Goal: Information Seeking & Learning: Learn about a topic

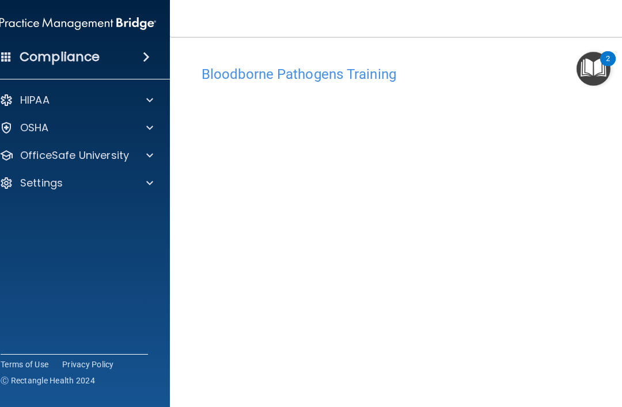
click at [32, 125] on p "OSHA" at bounding box center [34, 128] width 29 height 14
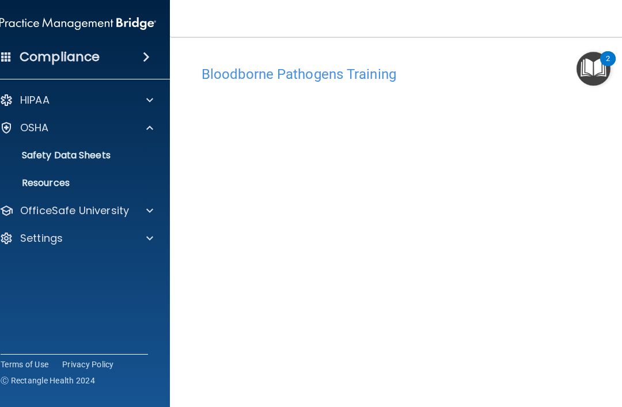
click at [24, 130] on p "OSHA" at bounding box center [34, 128] width 29 height 14
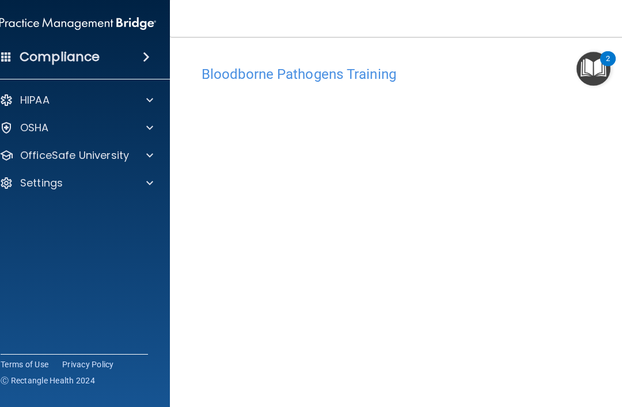
click at [28, 100] on p "HIPAA" at bounding box center [34, 100] width 29 height 14
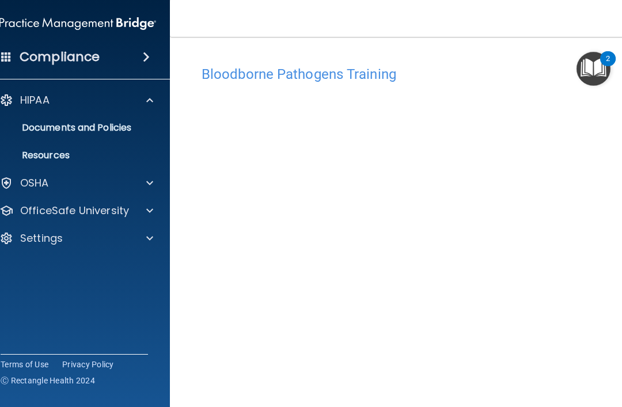
click at [29, 101] on p "HIPAA" at bounding box center [34, 100] width 29 height 14
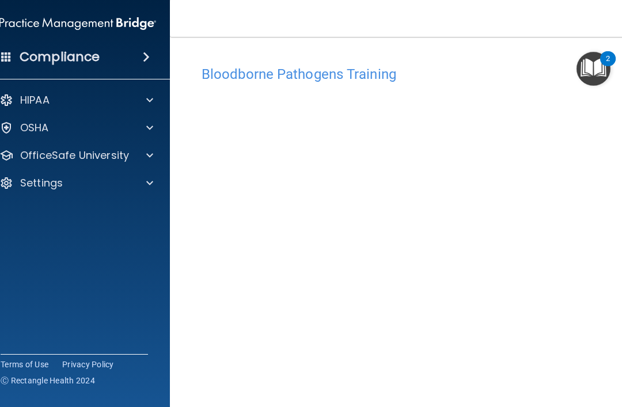
click at [29, 124] on p "OSHA" at bounding box center [34, 128] width 29 height 14
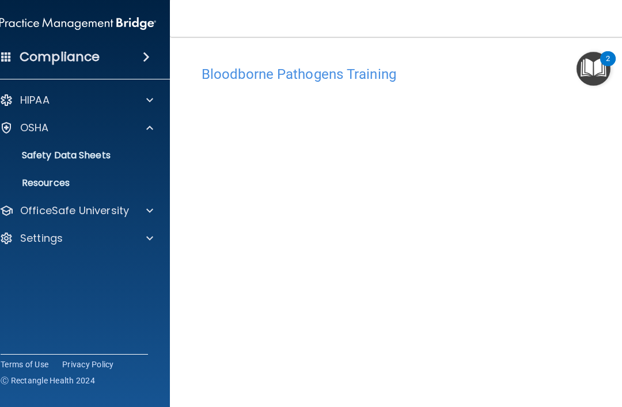
click at [43, 131] on p "OSHA" at bounding box center [34, 128] width 29 height 14
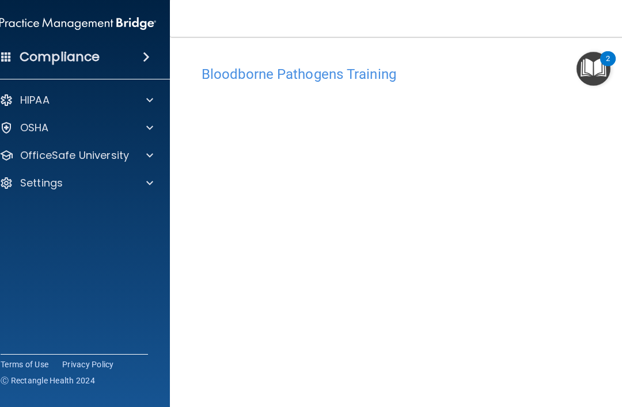
click at [32, 153] on p "OfficeSafe University" at bounding box center [74, 156] width 109 height 14
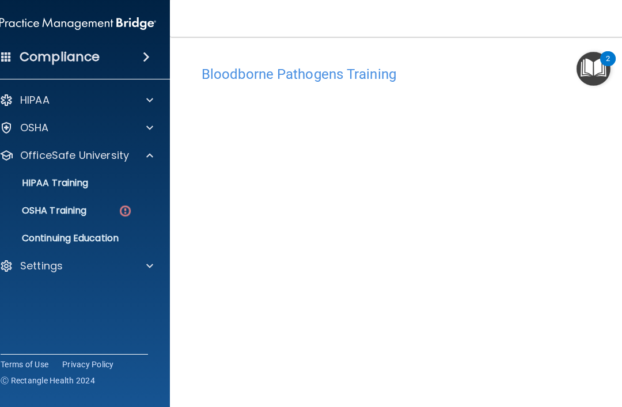
click at [47, 209] on p "OSHA Training" at bounding box center [39, 211] width 93 height 12
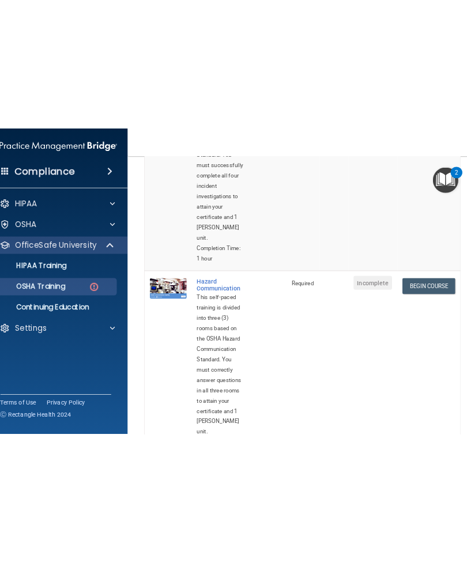
scroll to position [284, 0]
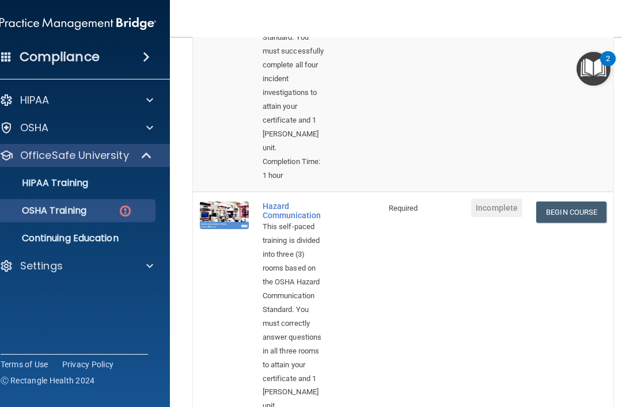
click at [466, 202] on link "Begin Course" at bounding box center [572, 212] width 70 height 21
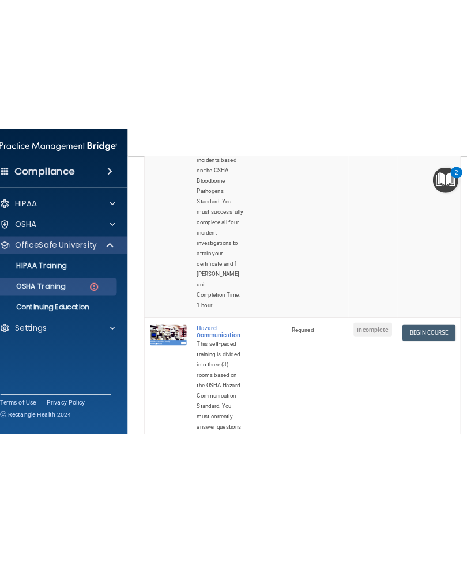
scroll to position [226, 0]
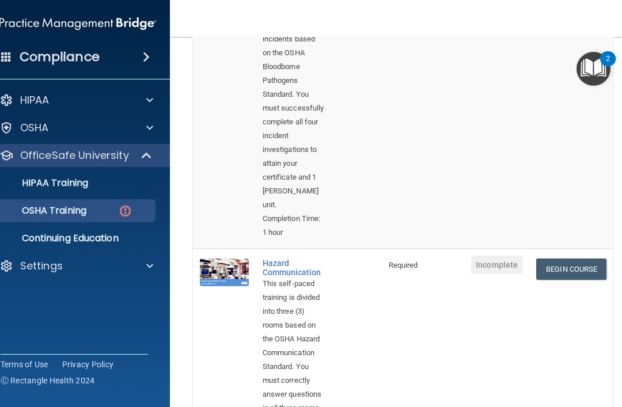
click at [466, 259] on link "Begin Course" at bounding box center [572, 269] width 70 height 21
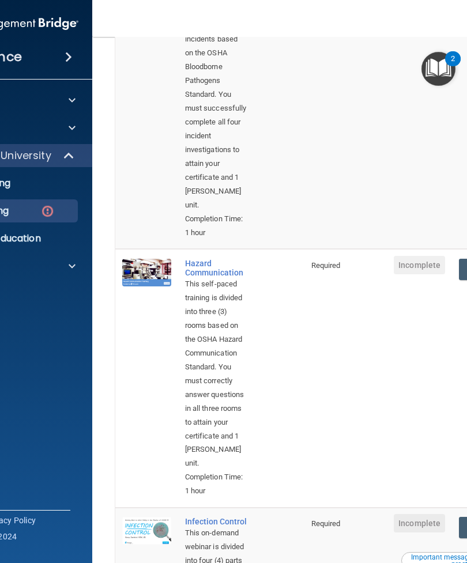
scroll to position [221, 0]
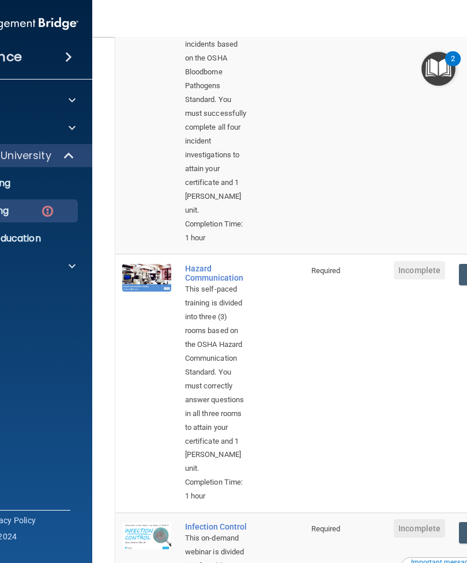
click at [41, 209] on img at bounding box center [47, 211] width 14 height 14
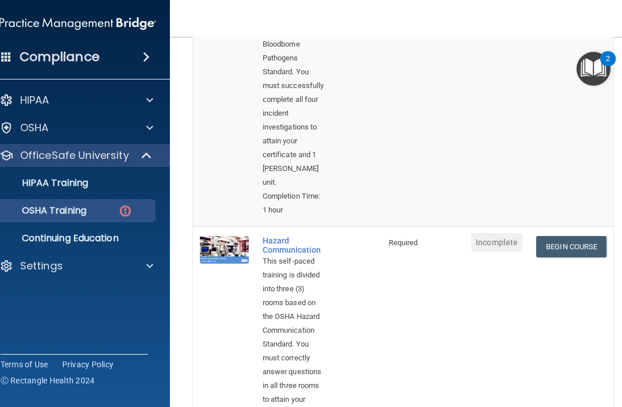
scroll to position [250, 0]
click at [466, 236] on link "Begin Course" at bounding box center [572, 246] width 70 height 21
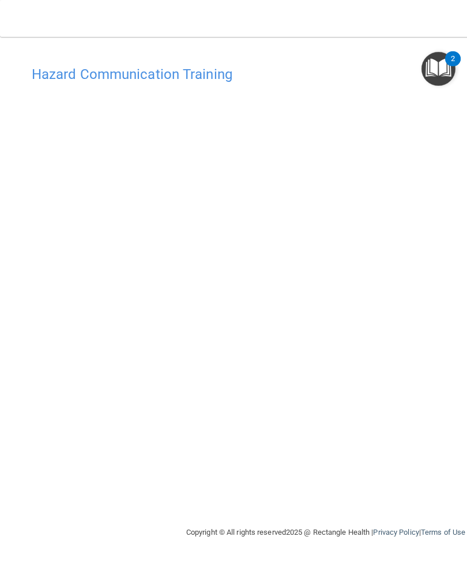
click at [433, 65] on img "Open Resource Center, 2 new notifications" at bounding box center [438, 69] width 34 height 34
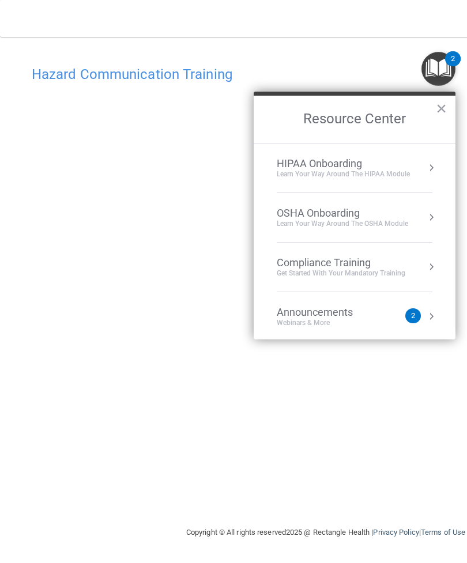
click at [396, 205] on li "OSHA Onboarding Learn your way around the OSHA module" at bounding box center [355, 218] width 156 height 50
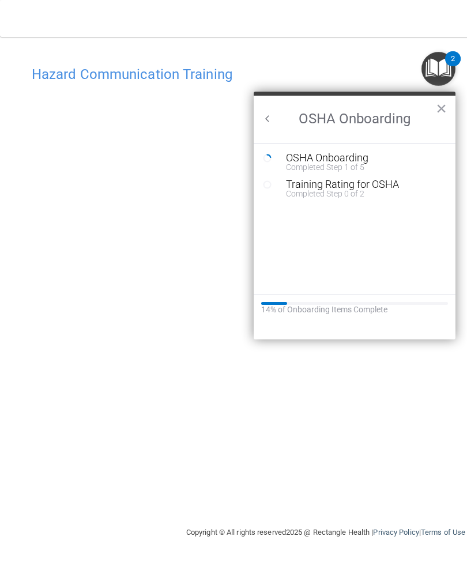
click at [387, 166] on div "Completed Step 1 of 5" at bounding box center [363, 167] width 154 height 8
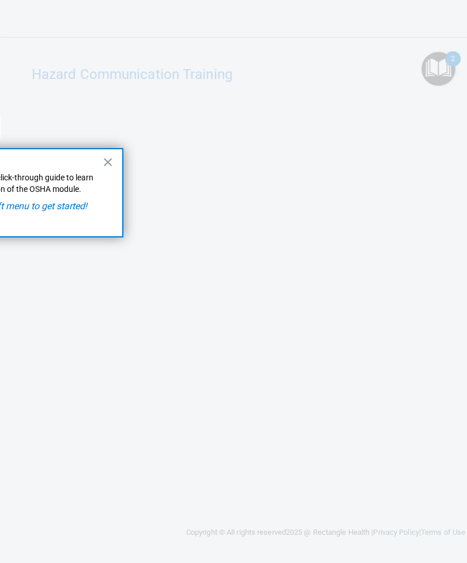
click at [96, 168] on div "× Follow along with this click-through guide to learn more about each section o…" at bounding box center [8, 192] width 231 height 89
click at [103, 162] on button "×" at bounding box center [108, 162] width 11 height 18
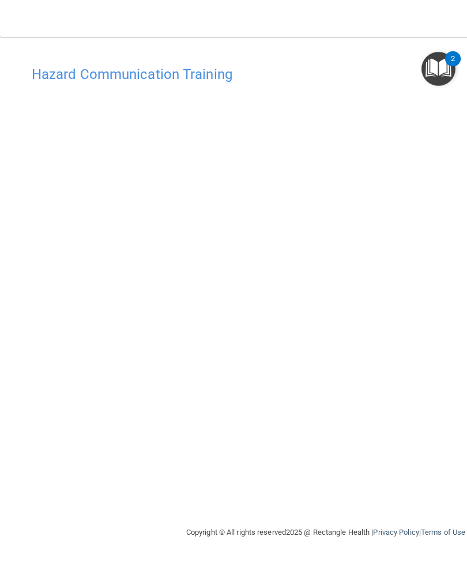
click at [413, 62] on div "Hazard Communication Training" at bounding box center [325, 74] width 605 height 28
click at [439, 52] on img "Open Resource Center, 2 new notifications" at bounding box center [438, 69] width 34 height 34
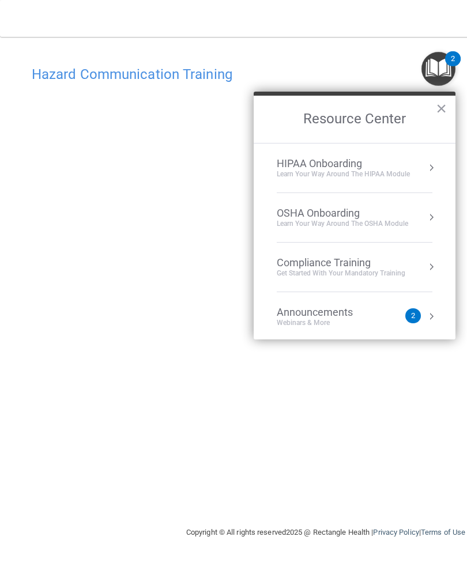
click at [445, 117] on button "×" at bounding box center [441, 108] width 11 height 18
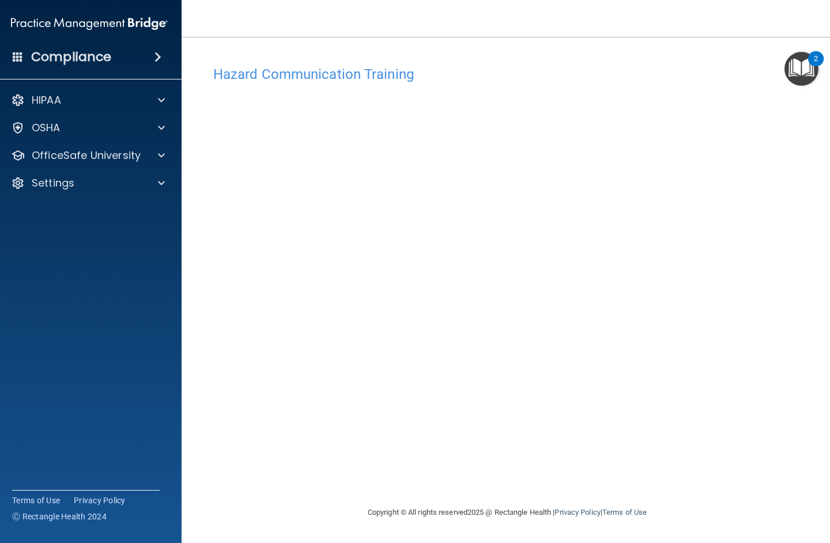
click at [622, 407] on div "Hazard Communication Training This course doesn’t expire until . Are you sure y…" at bounding box center [507, 283] width 605 height 446
click at [37, 115] on div "HIPAA Documents and Policies Report an Incident Business Associates Emergency P…" at bounding box center [89, 144] width 185 height 120
click at [95, 149] on p "OfficeSafe University" at bounding box center [86, 156] width 109 height 14
click at [67, 205] on p "OSHA Training" at bounding box center [51, 211] width 93 height 12
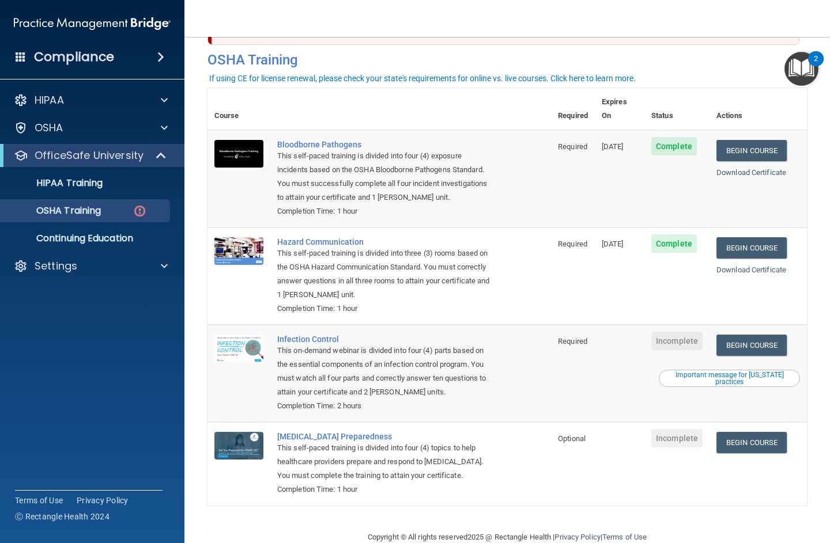
scroll to position [44, 0]
click at [622, 336] on link "Begin Course" at bounding box center [751, 345] width 70 height 21
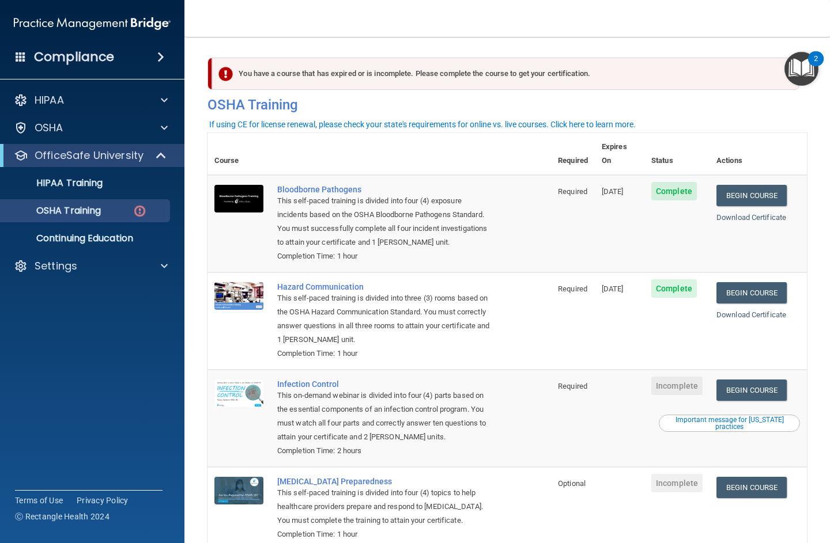
scroll to position [0, 0]
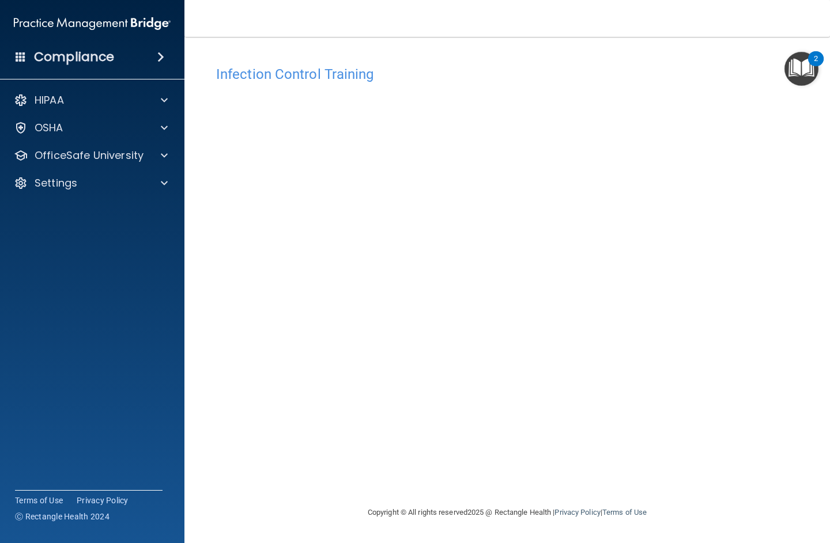
click at [9, 305] on accordion "HIPAA Documents and Policies Report an Incident Business Associates Emergency P…" at bounding box center [92, 239] width 185 height 310
click at [140, 131] on div "OSHA" at bounding box center [76, 128] width 143 height 14
click at [134, 193] on link "Resources" at bounding box center [79, 183] width 182 height 23
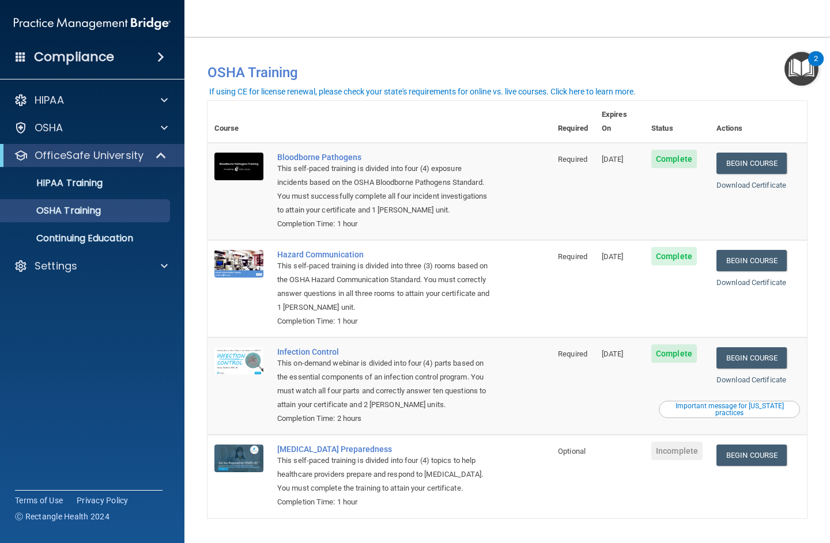
click at [146, 242] on p "Continuing Education" at bounding box center [85, 239] width 157 height 12
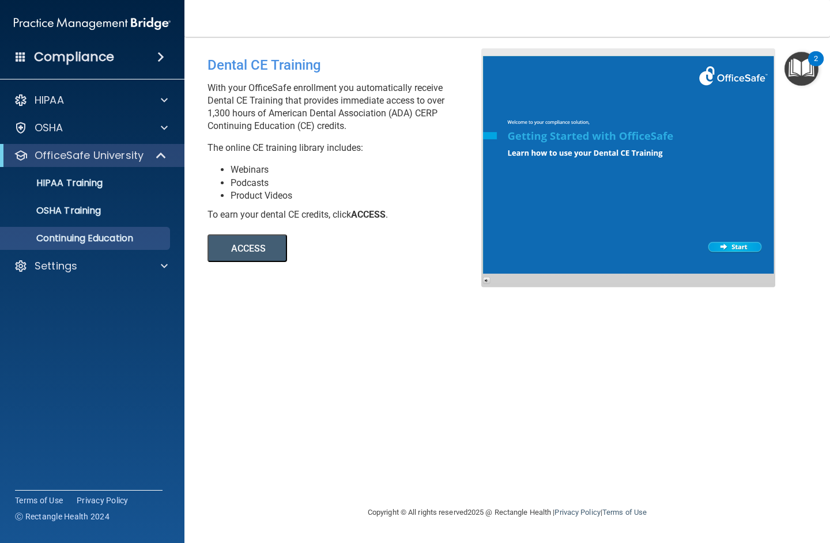
click at [48, 126] on p "OSHA" at bounding box center [49, 128] width 29 height 14
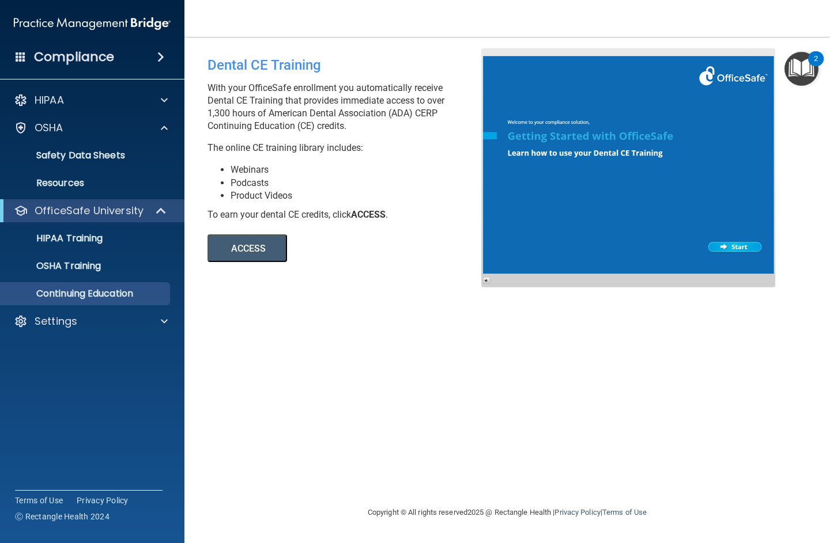
click at [37, 93] on p "HIPAA" at bounding box center [49, 100] width 29 height 14
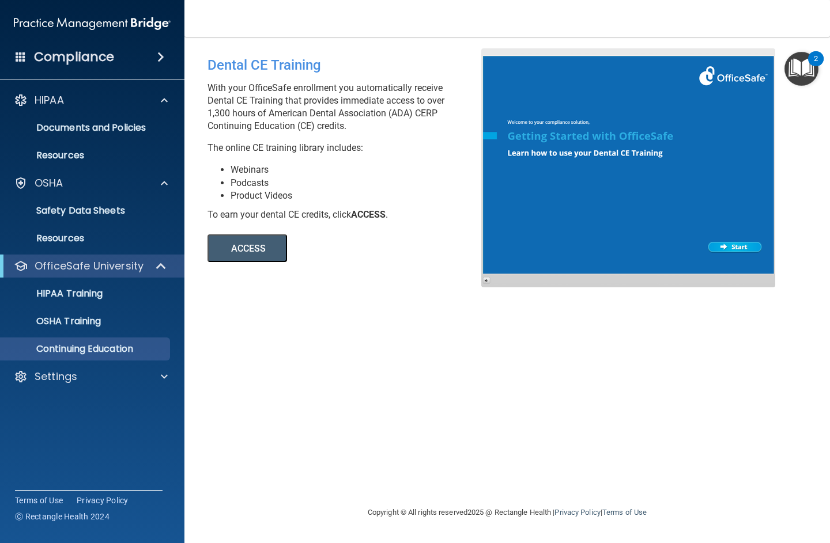
click at [40, 107] on p "HIPAA" at bounding box center [49, 100] width 29 height 14
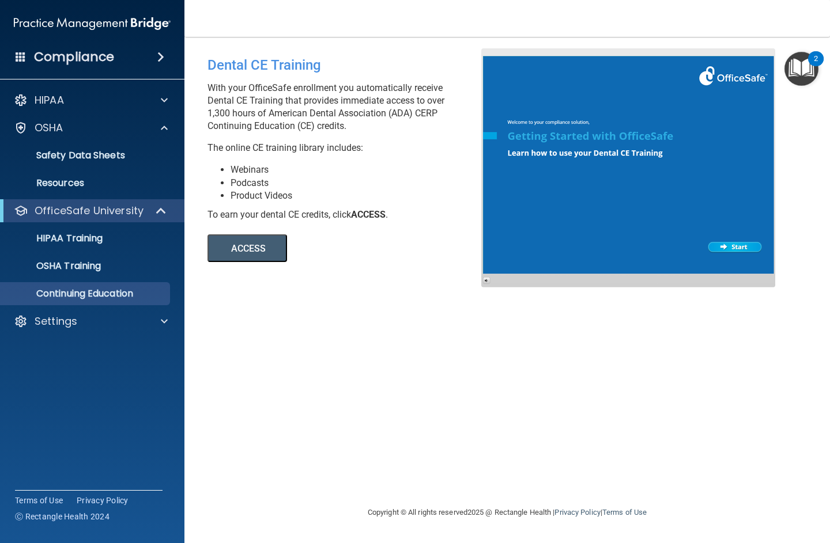
click at [39, 130] on p "OSHA" at bounding box center [49, 128] width 29 height 14
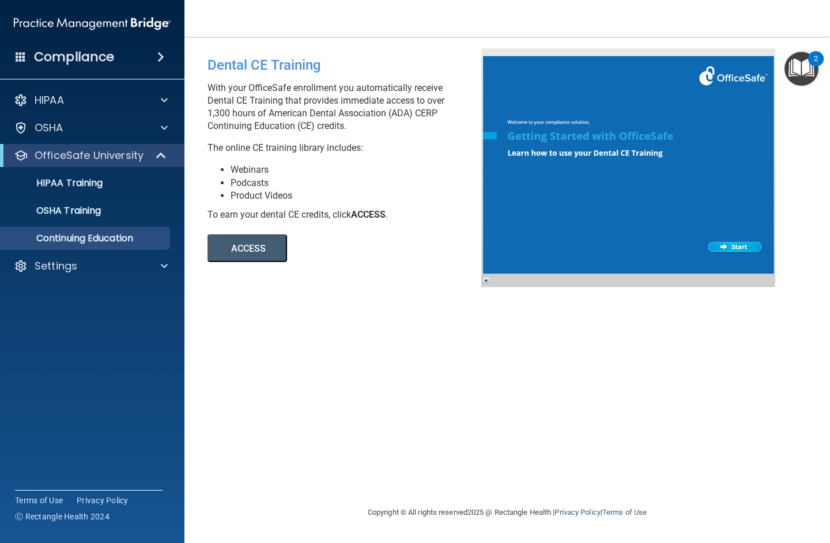
click at [65, 58] on h4 "Compliance" at bounding box center [74, 57] width 80 height 16
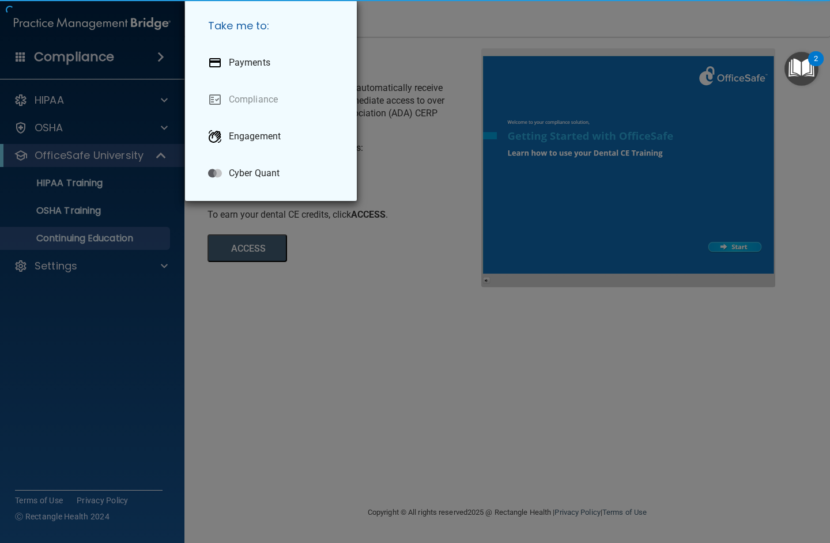
click at [15, 53] on div "Take me to: Payments Compliance Engagement Cyber Quant" at bounding box center [415, 271] width 830 height 543
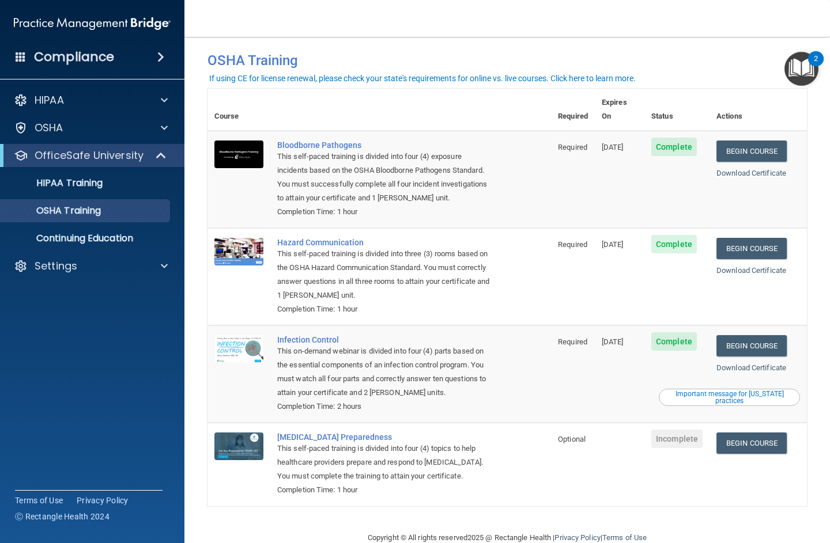
scroll to position [12, 0]
click at [788, 79] on img "Open Resource Center, 2 new notifications" at bounding box center [801, 69] width 34 height 34
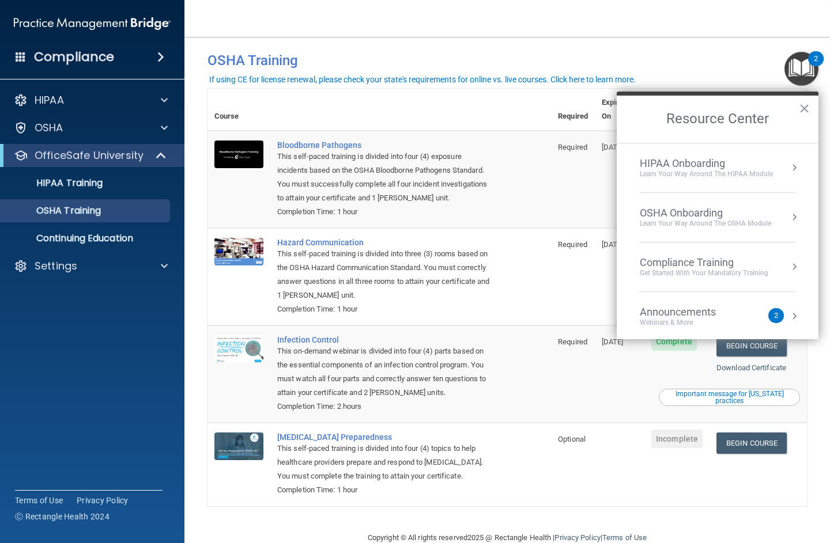
click at [783, 258] on div "Compliance Training Get Started with your mandatory training" at bounding box center [718, 266] width 156 height 21
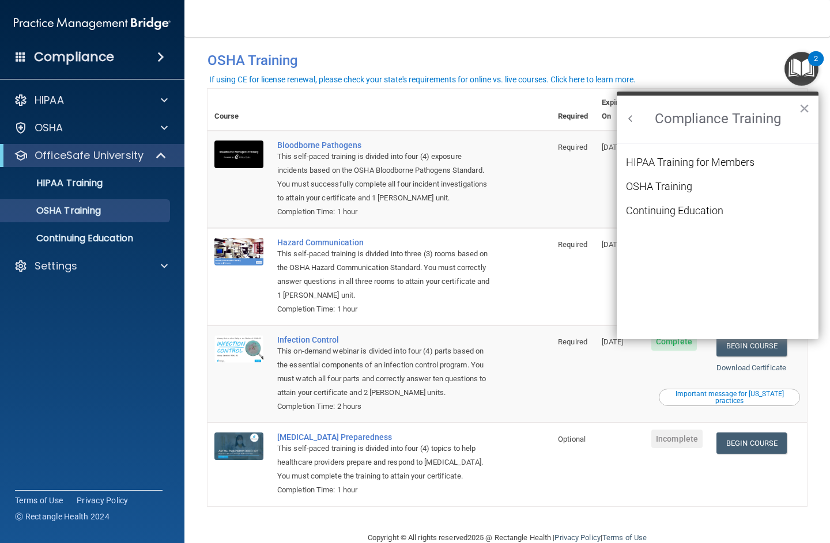
scroll to position [0, 0]
click at [634, 116] on button "Back to Resource Center Home" at bounding box center [631, 119] width 12 height 12
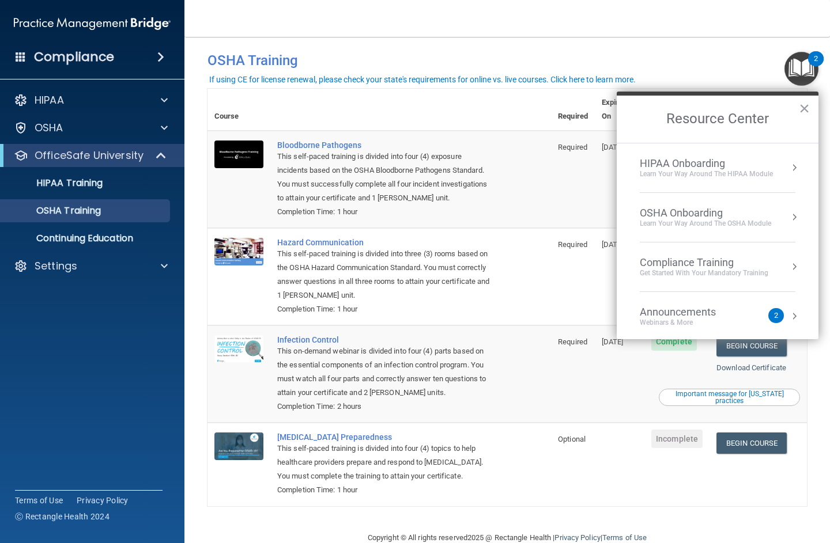
click at [723, 317] on div "Announcements" at bounding box center [689, 312] width 99 height 13
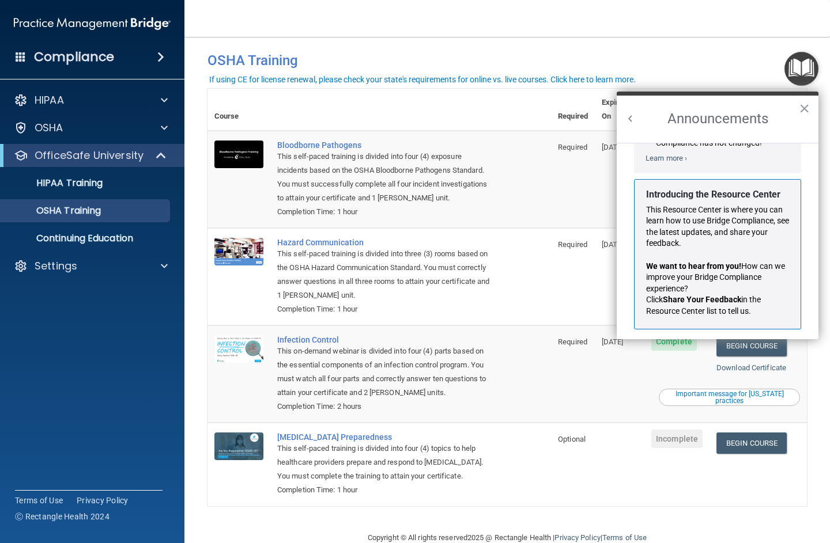
scroll to position [169, 0]
click at [805, 110] on button "×" at bounding box center [804, 108] width 11 height 18
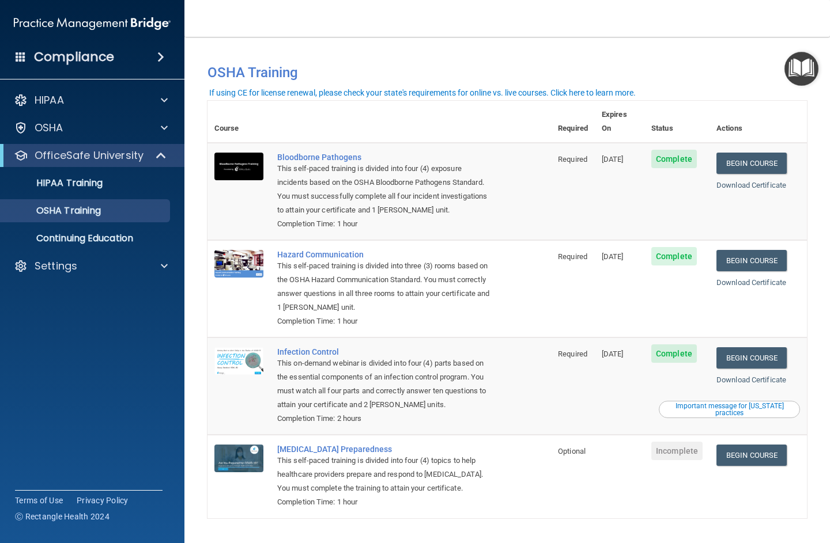
scroll to position [0, 0]
click at [28, 51] on div "Compliance" at bounding box center [92, 56] width 184 height 25
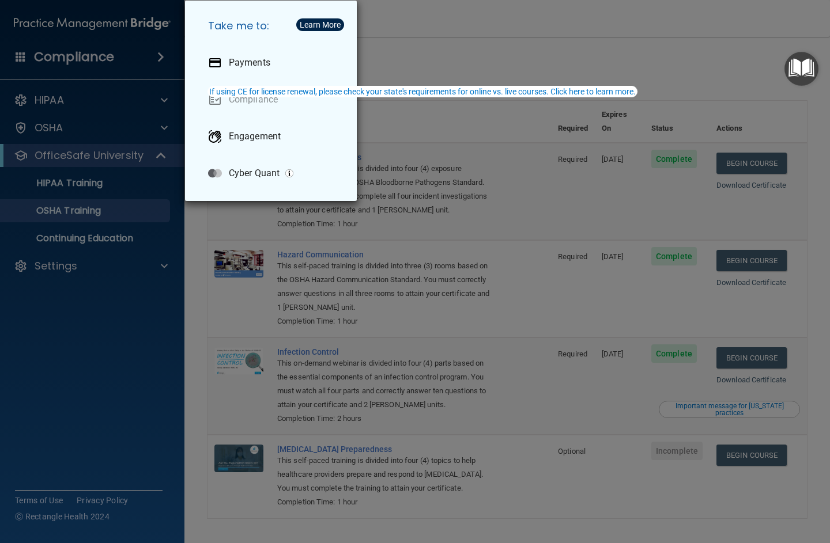
click at [93, 332] on div "Take me to: Payments Compliance Engagement Cyber Quant" at bounding box center [415, 271] width 830 height 543
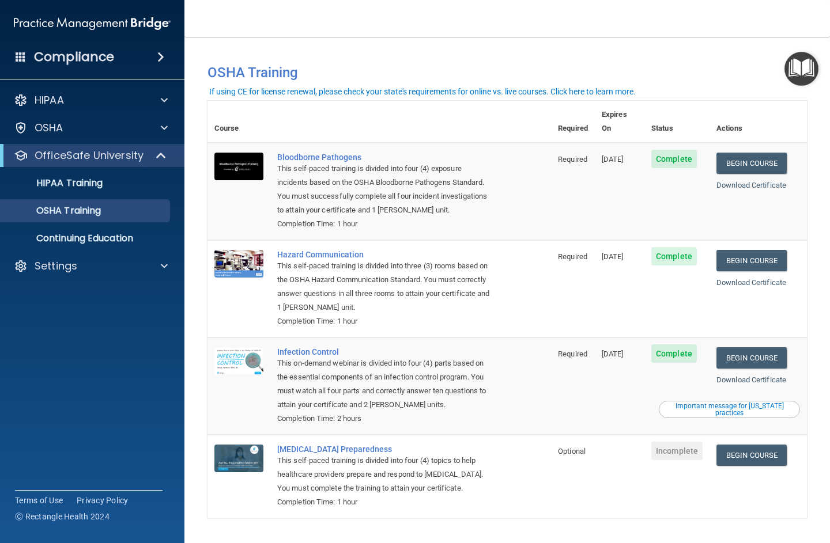
click at [113, 261] on div "Settings" at bounding box center [76, 266] width 143 height 14
click at [55, 321] on p "Sign Out" at bounding box center [85, 322] width 157 height 12
